Goal: Information Seeking & Learning: Learn about a topic

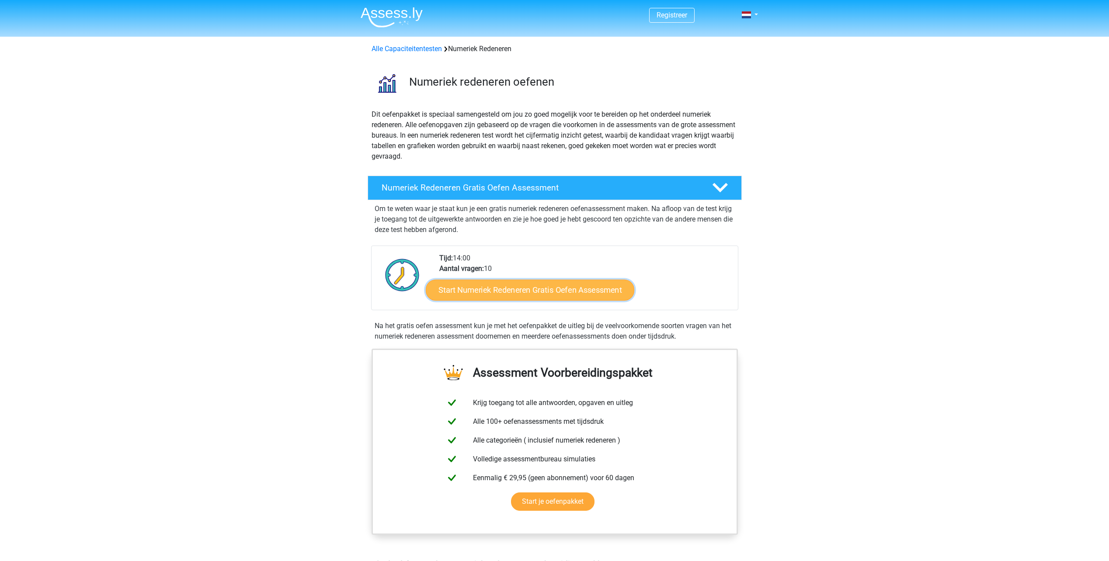
click at [577, 296] on link "Start Numeriek Redeneren Gratis Oefen Assessment" at bounding box center [530, 289] width 209 height 21
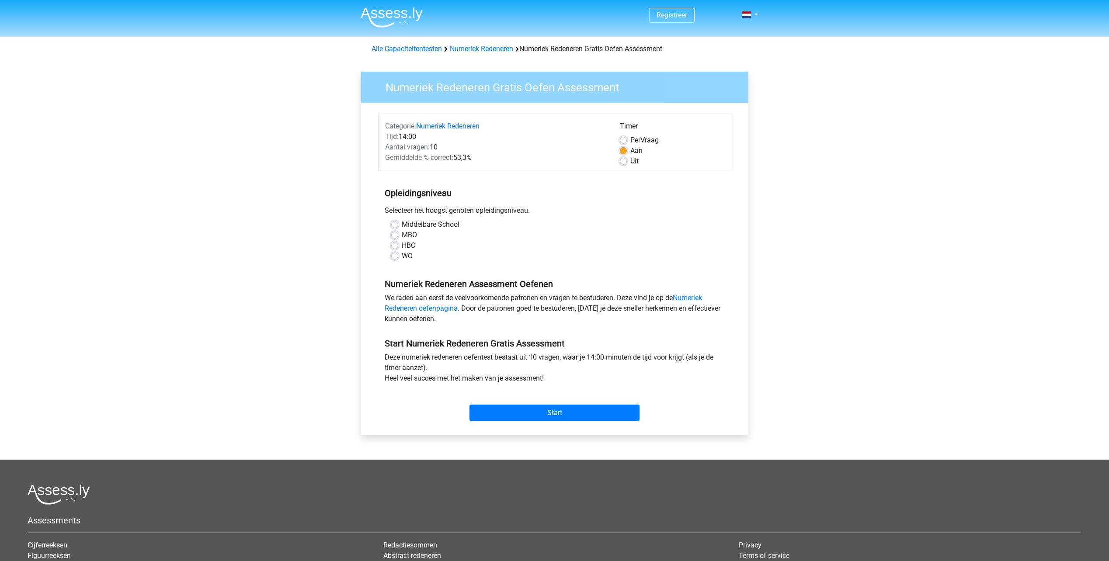
click at [410, 226] on label "Middelbare School" at bounding box center [431, 224] width 58 height 10
click at [398, 226] on input "Middelbare School" at bounding box center [394, 223] width 7 height 9
radio input "true"
click at [408, 235] on label "MBO" at bounding box center [409, 235] width 15 height 10
click at [398, 235] on input "MBO" at bounding box center [394, 234] width 7 height 9
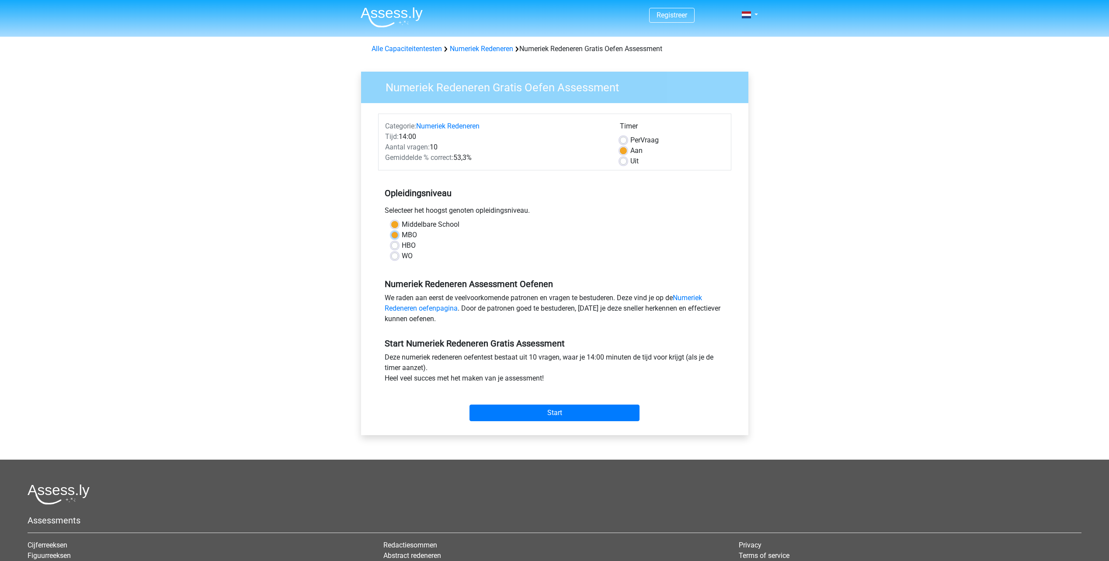
radio input "true"
click at [421, 222] on label "Middelbare School" at bounding box center [431, 224] width 58 height 10
click at [398, 222] on input "Middelbare School" at bounding box center [394, 223] width 7 height 9
radio input "true"
click at [525, 411] on input "Start" at bounding box center [555, 413] width 170 height 17
